Goal: Information Seeking & Learning: Learn about a topic

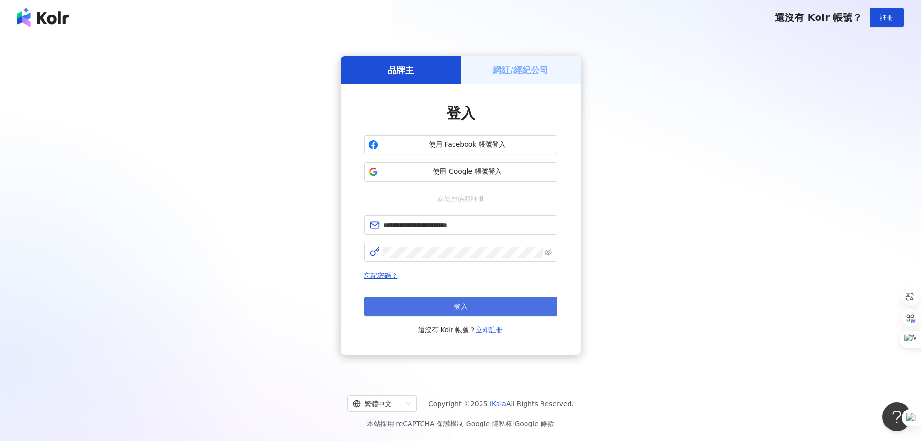
click at [447, 309] on button "登入" at bounding box center [460, 305] width 193 height 19
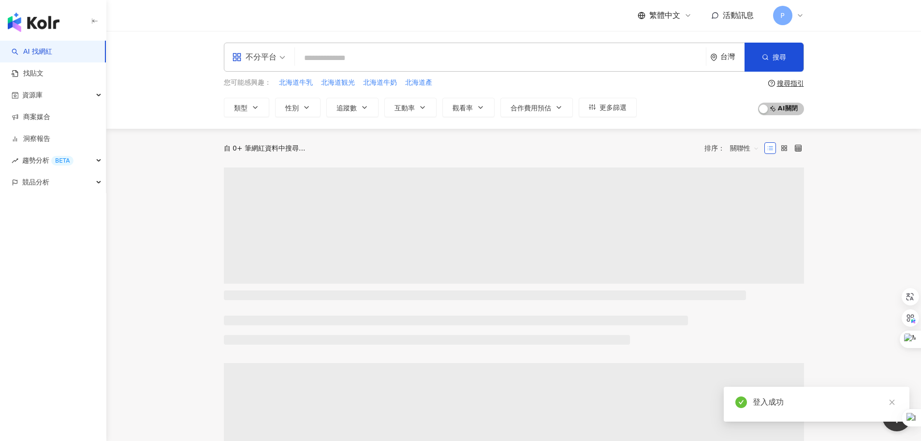
click at [333, 58] on input "search" at bounding box center [500, 58] width 403 height 18
type input "**********"
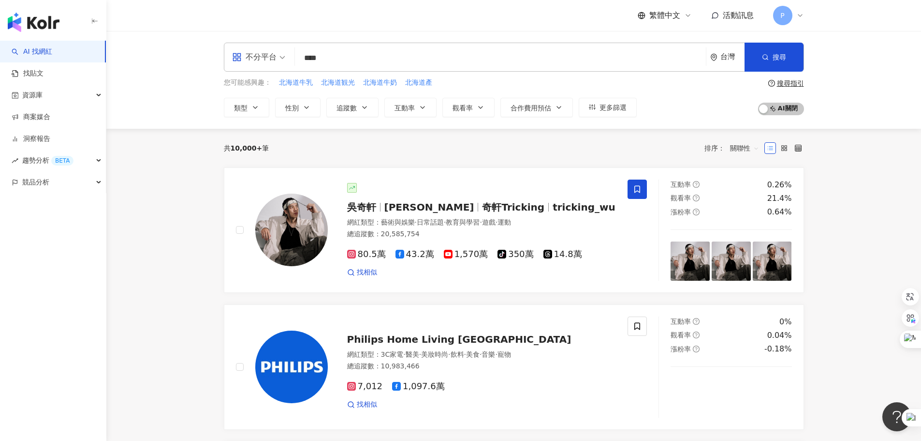
type input "****"
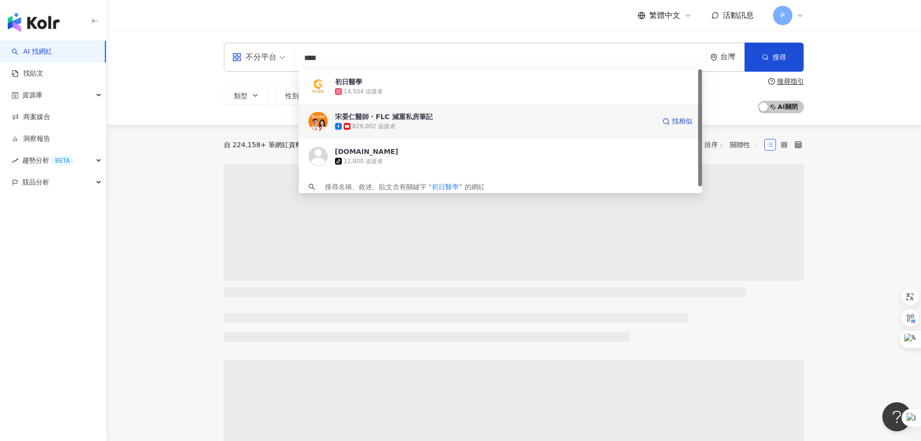
click at [425, 125] on div "829,002 追蹤者" at bounding box center [495, 126] width 320 height 10
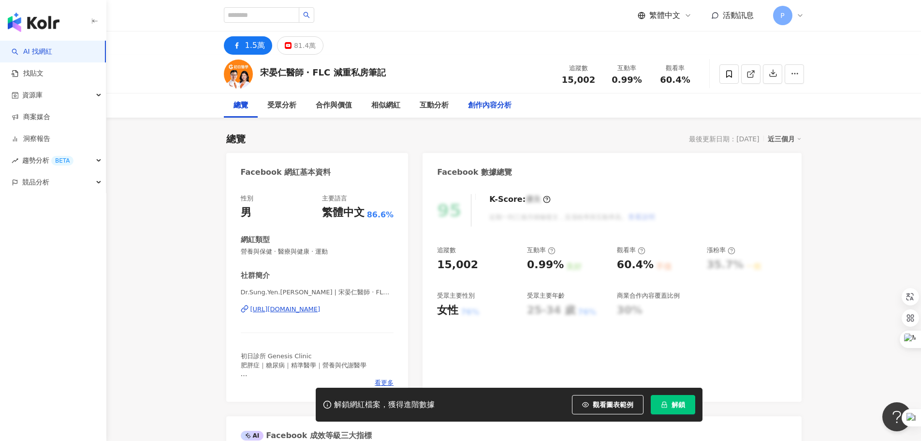
click at [310, 44] on div "81.4萬" at bounding box center [305, 46] width 22 height 14
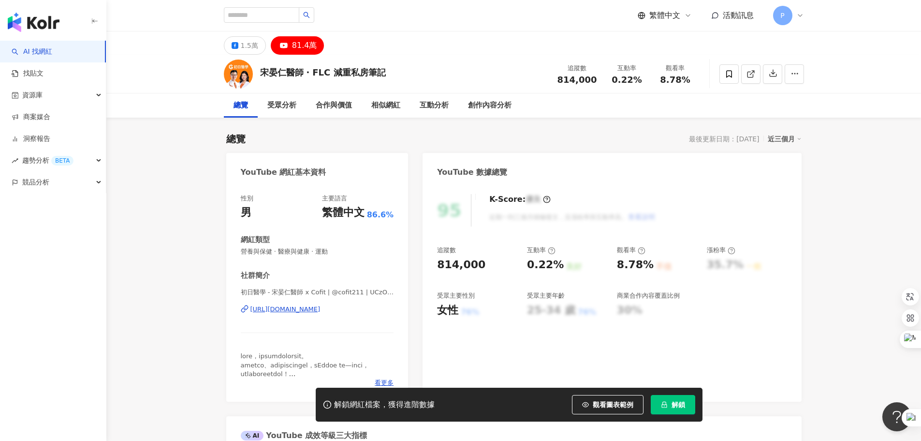
click at [674, 398] on button "解鎖" at bounding box center [673, 404] width 44 height 19
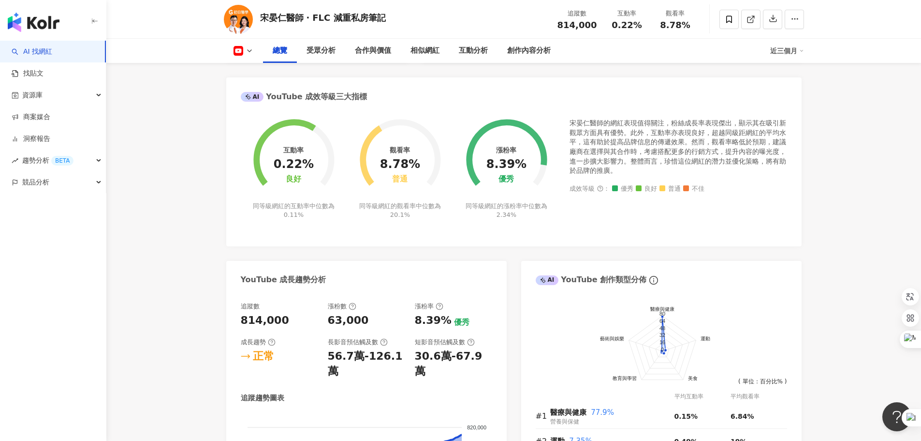
scroll to position [97, 0]
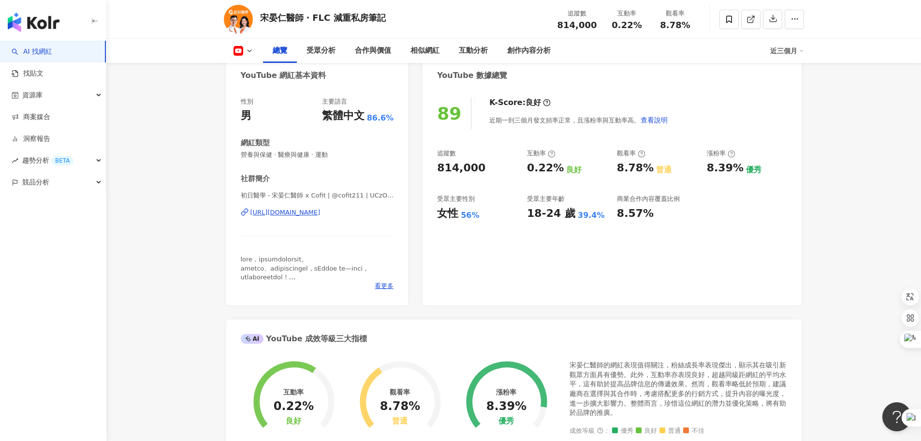
click at [785, 55] on div "近三個月" at bounding box center [787, 50] width 34 height 15
click at [794, 95] on link "近六個月" at bounding box center [791, 91] width 27 height 11
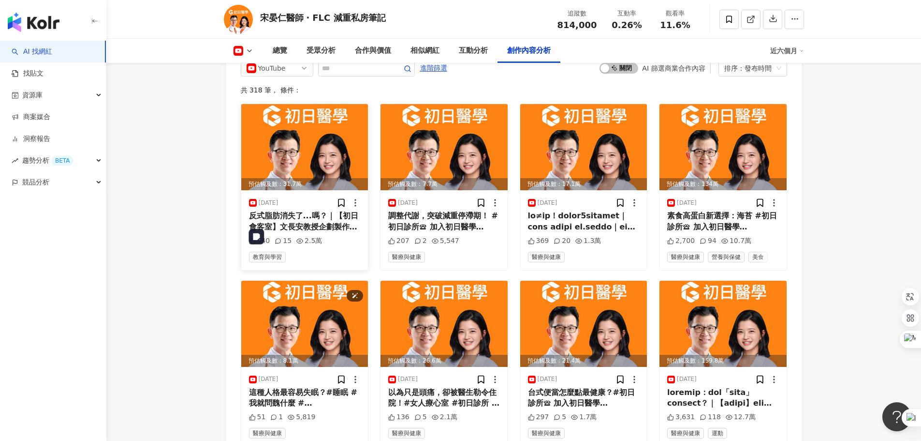
scroll to position [2514, 0]
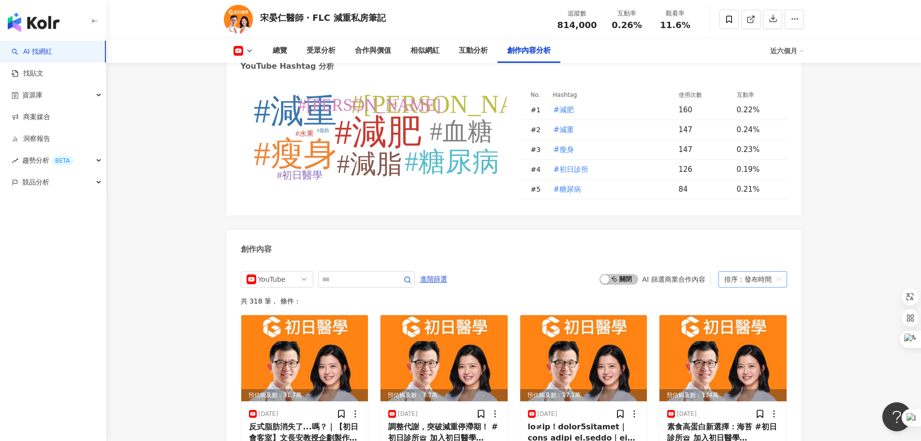
click at [751, 271] on div "排序：發布時間" at bounding box center [748, 278] width 48 height 15
click at [754, 288] on div "互動數" at bounding box center [752, 286] width 53 height 11
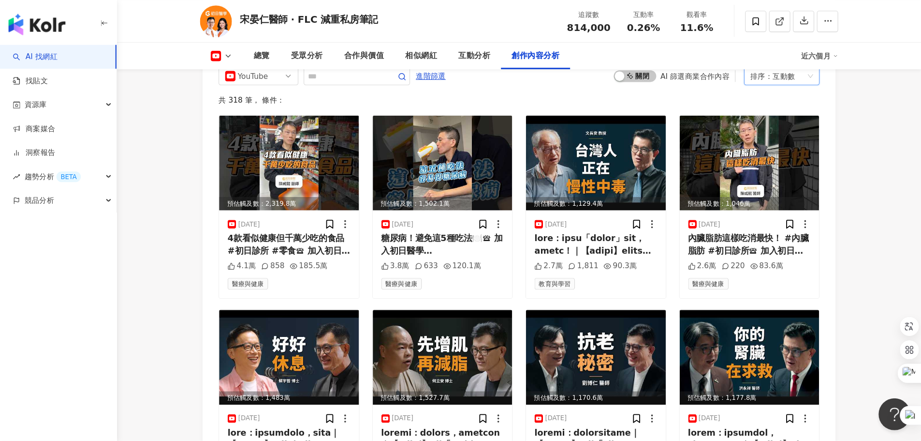
scroll to position [2714, 0]
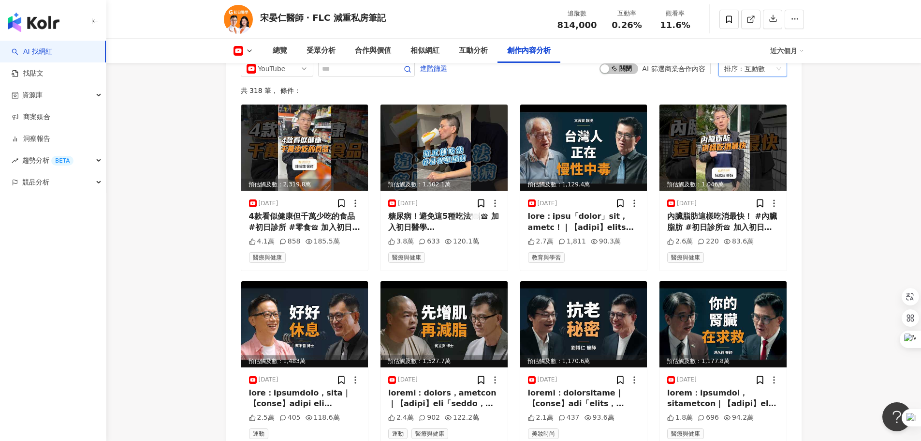
click at [766, 76] on div "排序： 互動數" at bounding box center [748, 68] width 48 height 15
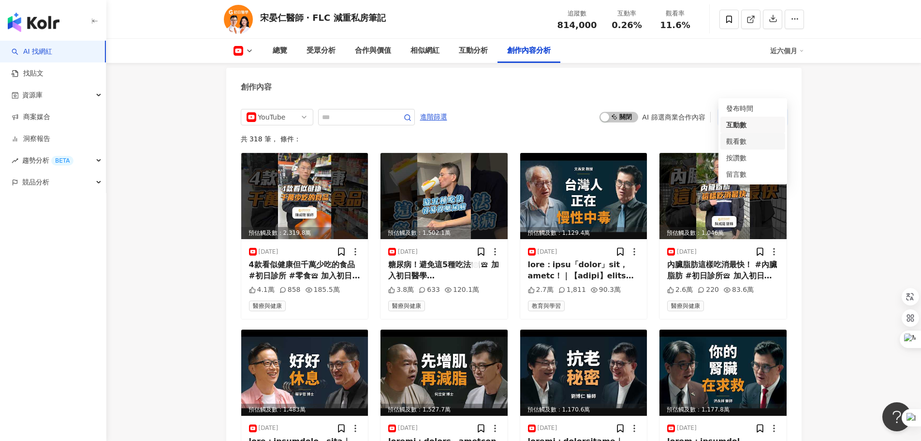
click at [747, 136] on div "觀看數" at bounding box center [752, 141] width 53 height 11
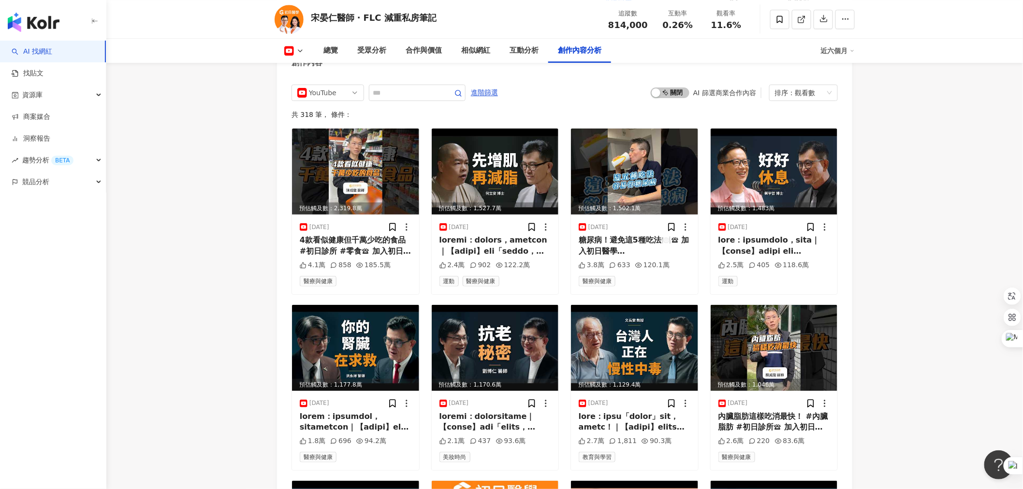
scroll to position [2260, 0]
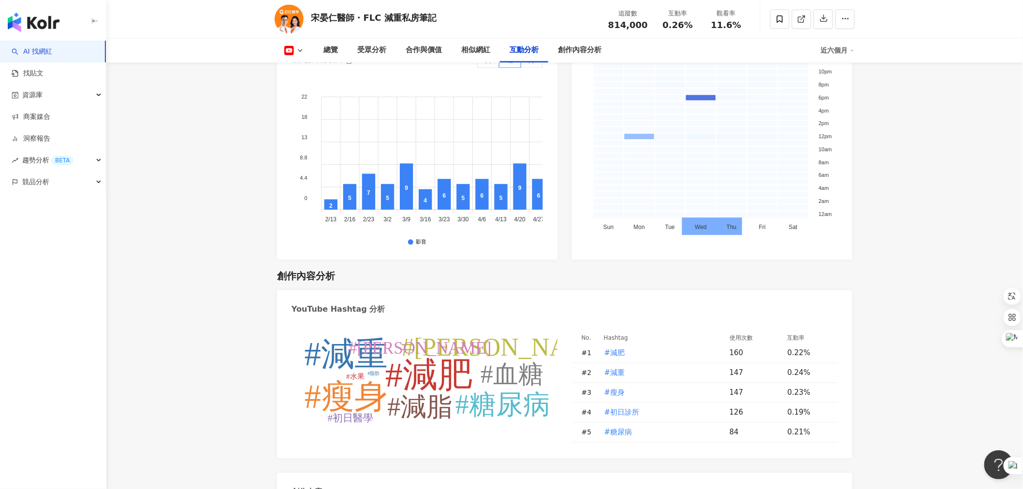
click at [529, 334] on tspan "#[PERSON_NAME]" at bounding box center [507, 348] width 212 height 28
click at [545, 334] on tspan "#[PERSON_NAME]" at bounding box center [507, 348] width 212 height 28
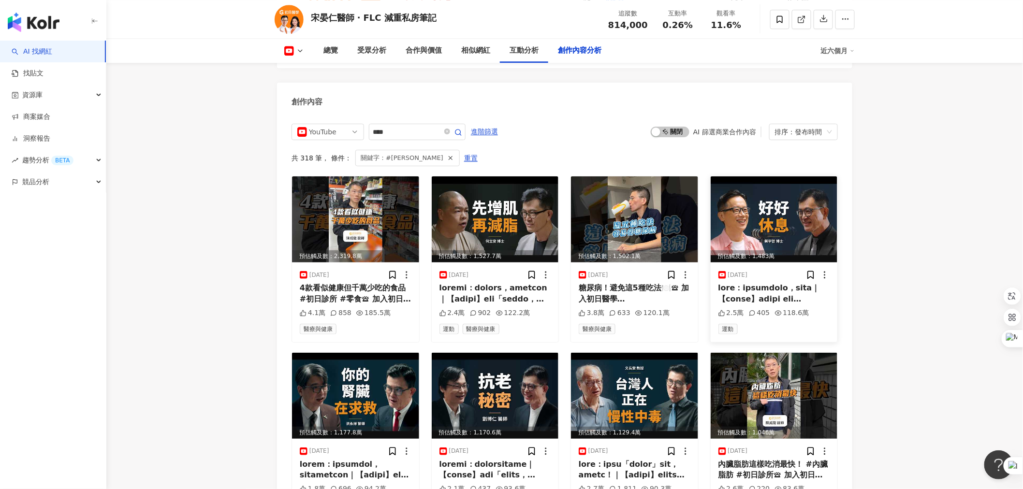
type input "****"
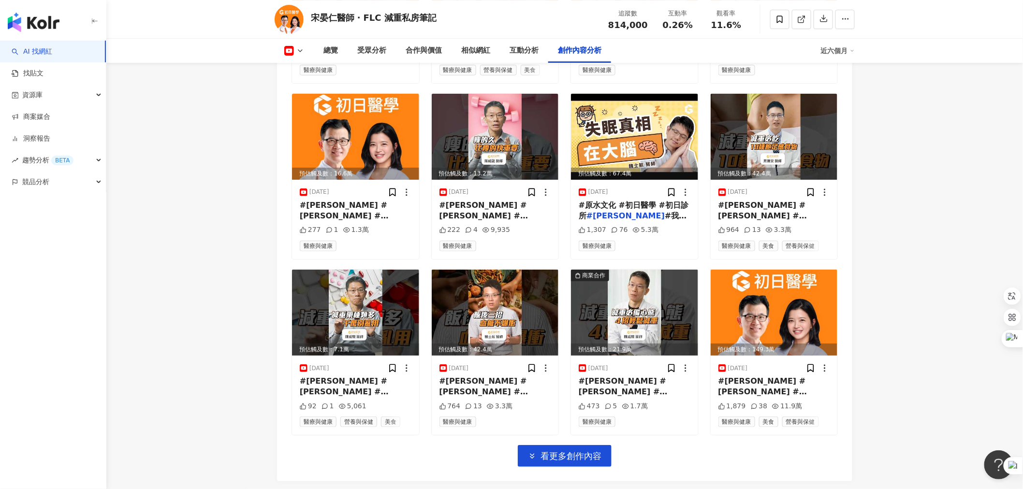
scroll to position [2923, 0]
